Goal: Information Seeking & Learning: Learn about a topic

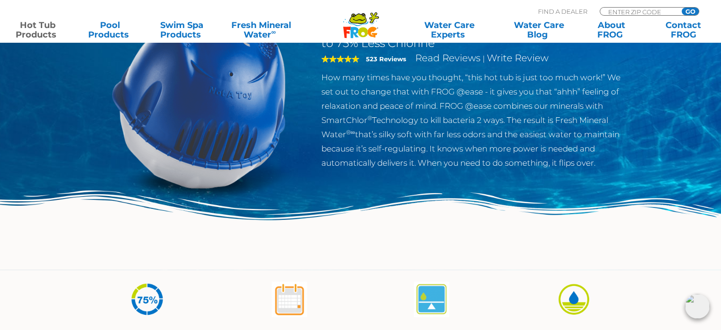
scroll to position [47, 0]
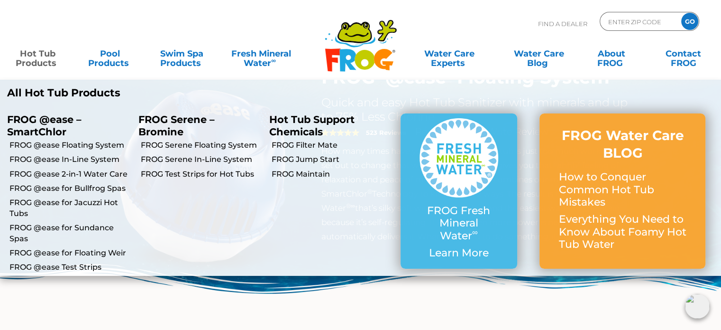
click at [34, 63] on link "Hot Tub Products" at bounding box center [37, 53] width 56 height 19
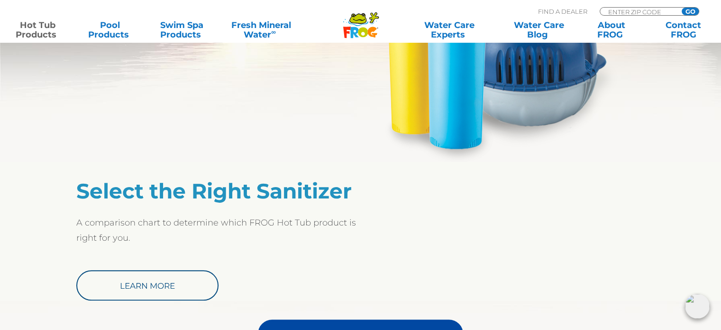
scroll to position [759, 0]
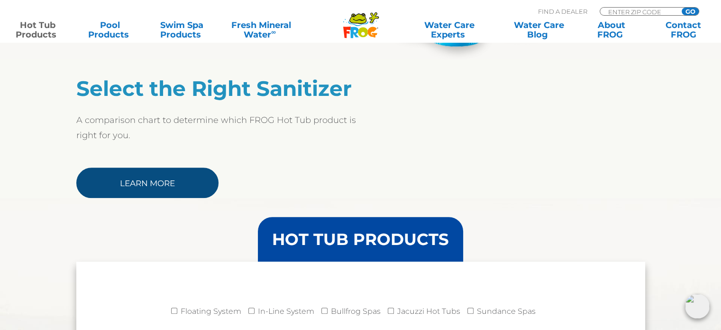
click at [140, 179] on link "Learn More" at bounding box center [147, 182] width 142 height 30
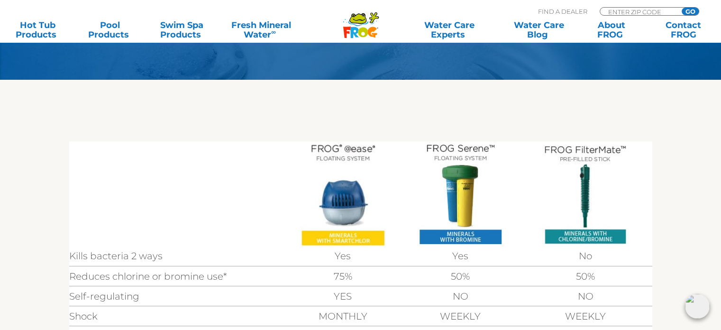
scroll to position [237, 0]
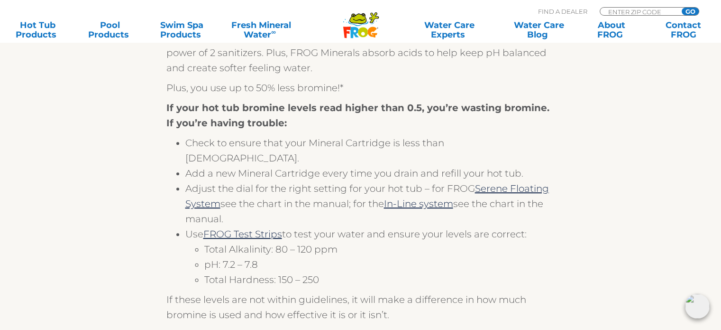
scroll to position [617, 0]
